Goal: Find specific page/section: Find specific page/section

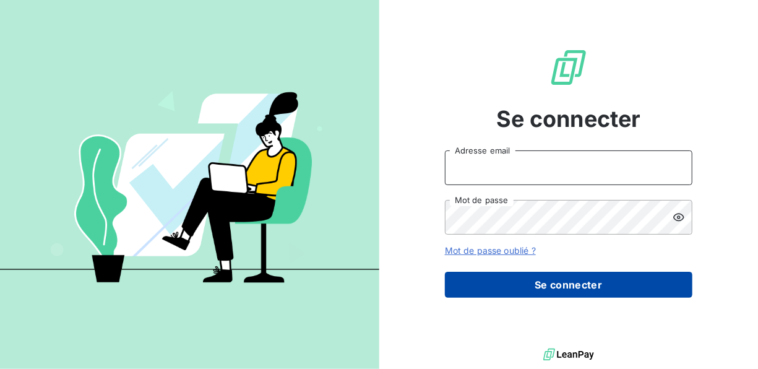
type input "[EMAIL_ADDRESS][DOMAIN_NAME]"
click at [518, 280] on button "Se connecter" at bounding box center [568, 285] width 247 height 26
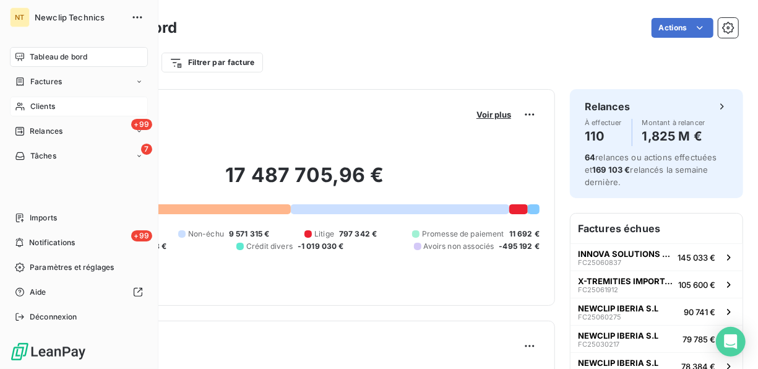
click at [45, 110] on span "Clients" at bounding box center [42, 106] width 25 height 11
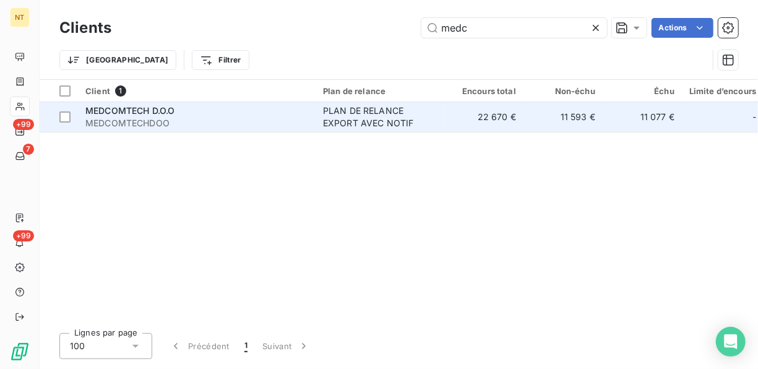
type input "medc"
click at [155, 108] on span "MEDCOMTECH D.O.O" at bounding box center [129, 110] width 89 height 11
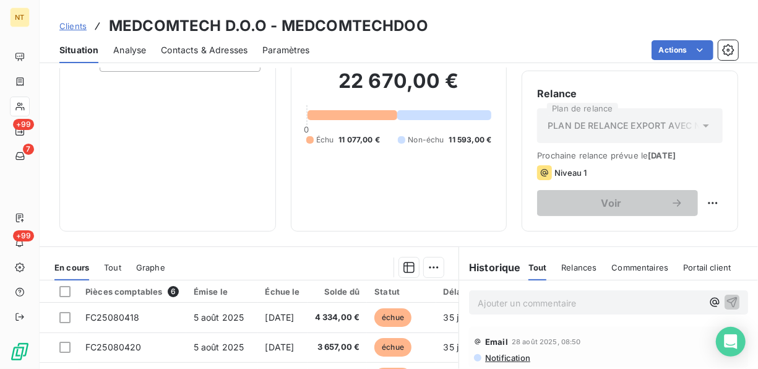
scroll to position [46, 0]
